Goal: Check status: Check status

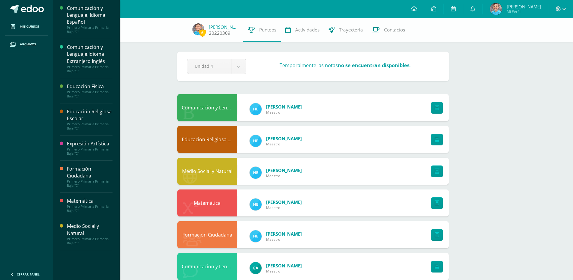
click at [205, 33] on span "6" at bounding box center [202, 33] width 7 height 8
click at [205, 32] on span "6" at bounding box center [202, 33] width 7 height 8
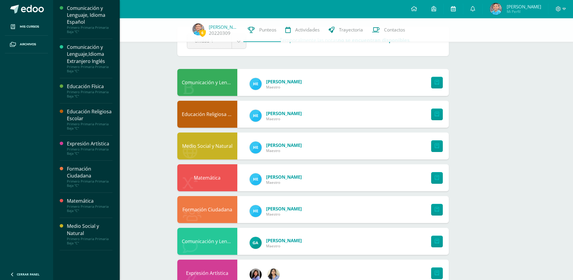
scroll to position [30, 0]
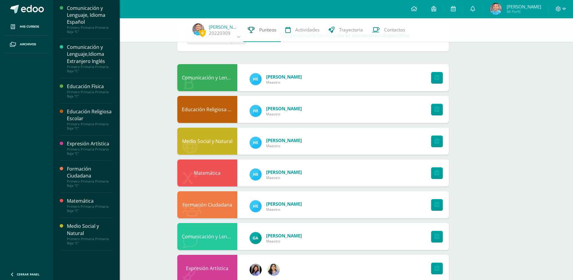
click at [265, 34] on link "Punteos" at bounding box center [262, 30] width 38 height 24
